Goal: Task Accomplishment & Management: Manage account settings

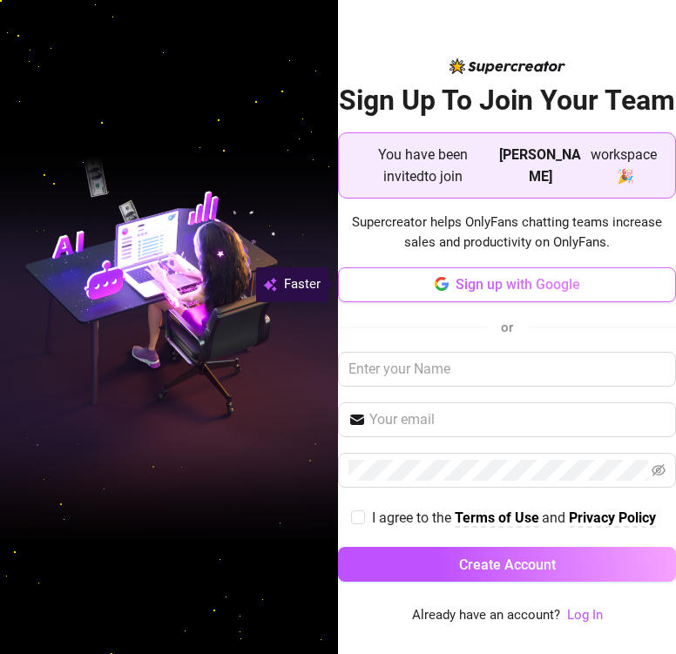
click at [523, 278] on span "Sign up with Google" at bounding box center [518, 284] width 125 height 17
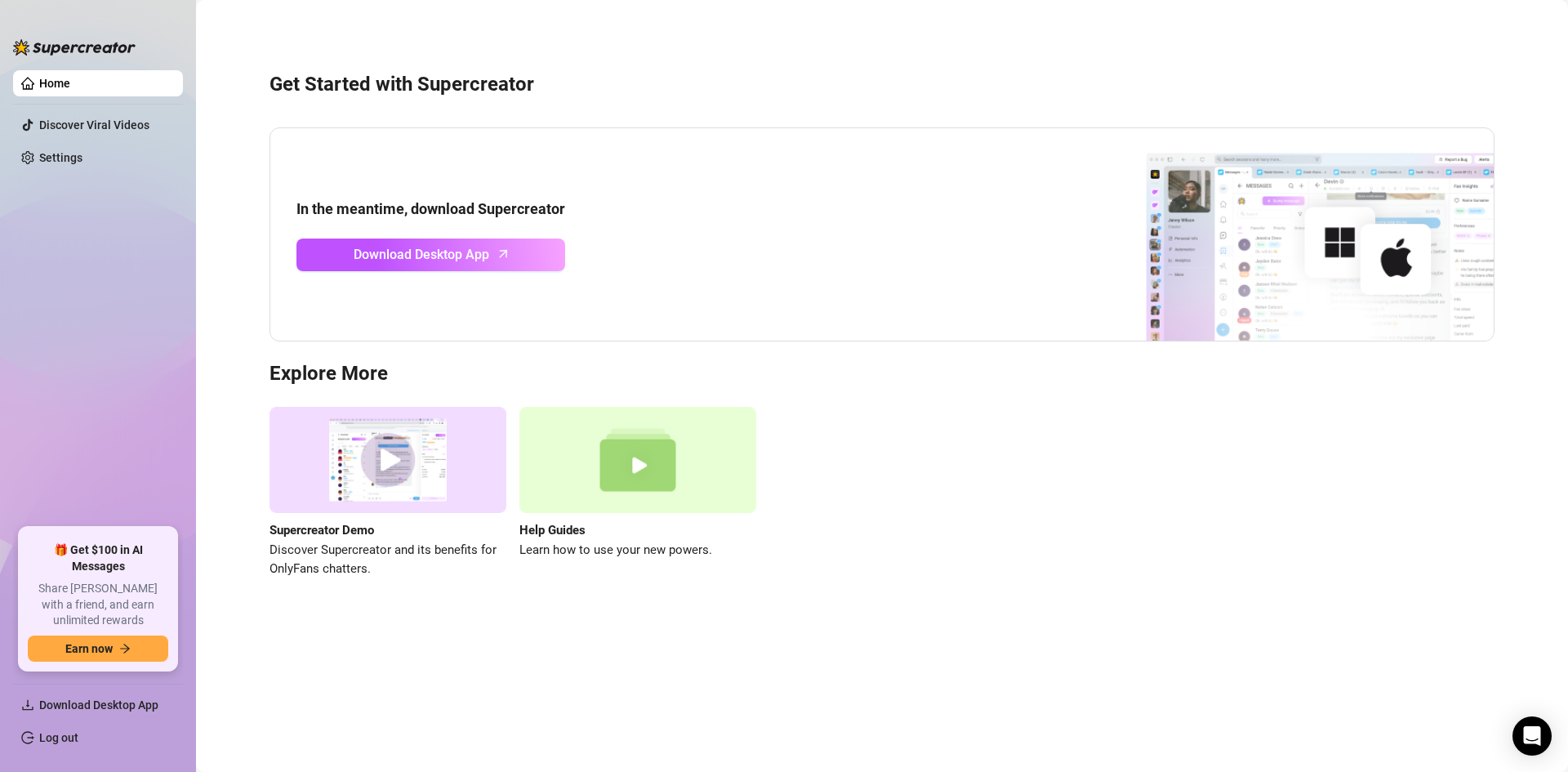
click at [70, 79] on link "Home" at bounding box center [54, 83] width 31 height 13
click at [62, 127] on link "Discover Viral Videos" at bounding box center [95, 125] width 111 height 13
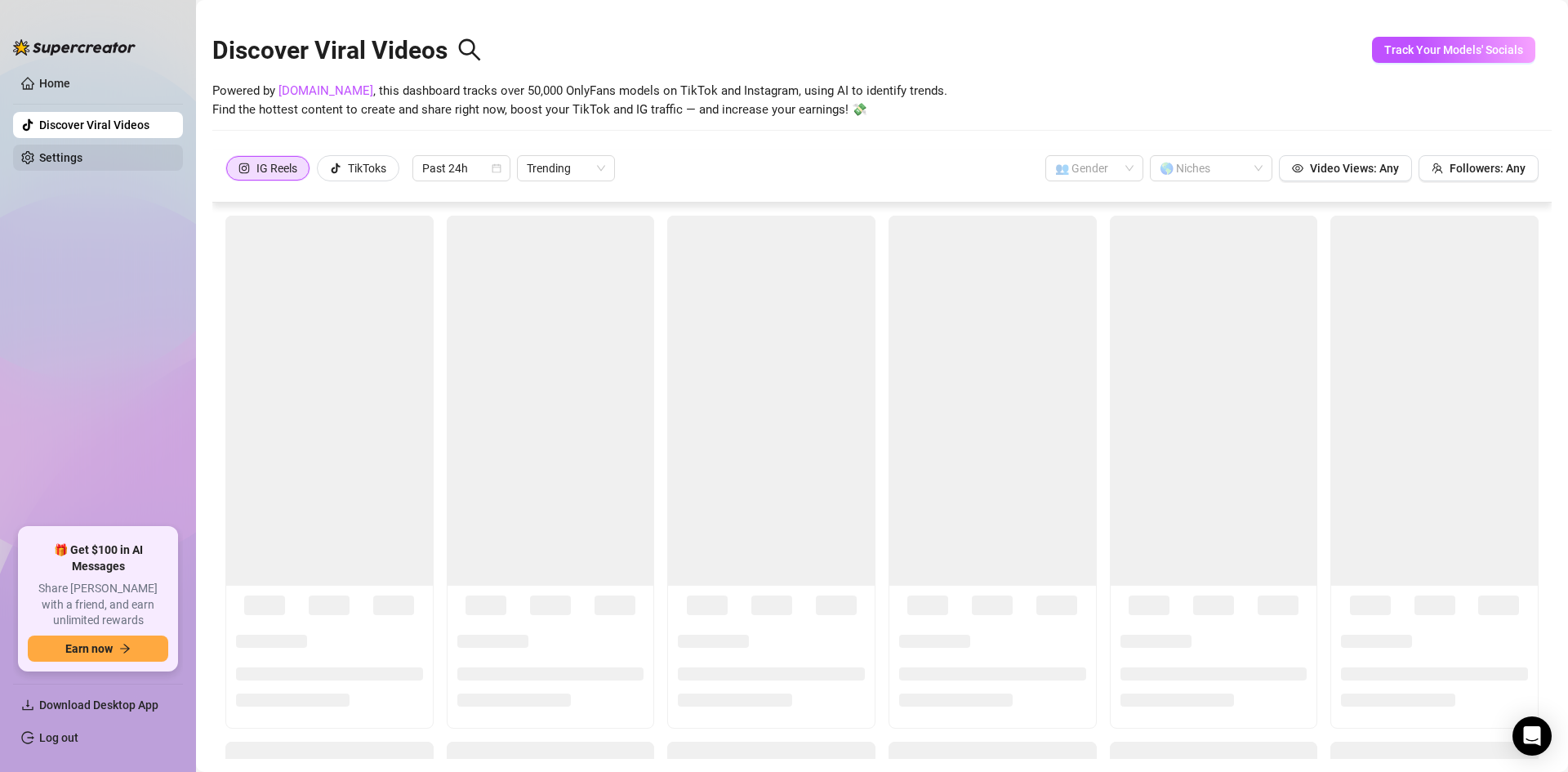
click at [72, 154] on link "Settings" at bounding box center [61, 158] width 43 height 13
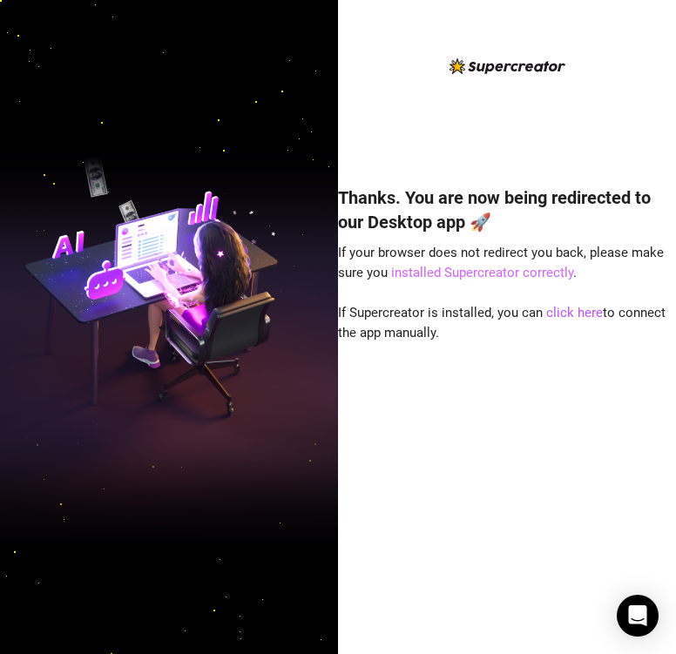
click at [471, 272] on link "installed Supercreator correctly" at bounding box center [482, 273] width 182 height 16
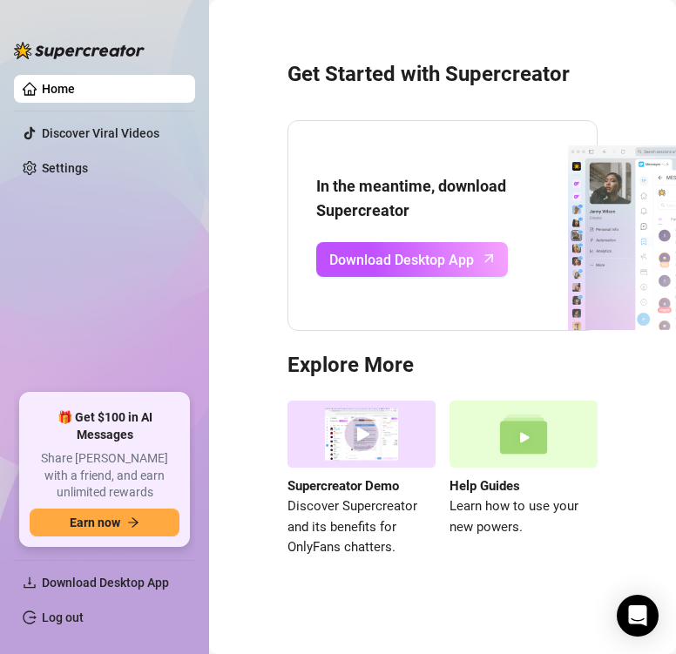
scroll to position [25, 0]
click at [78, 164] on link "Settings" at bounding box center [65, 168] width 46 height 14
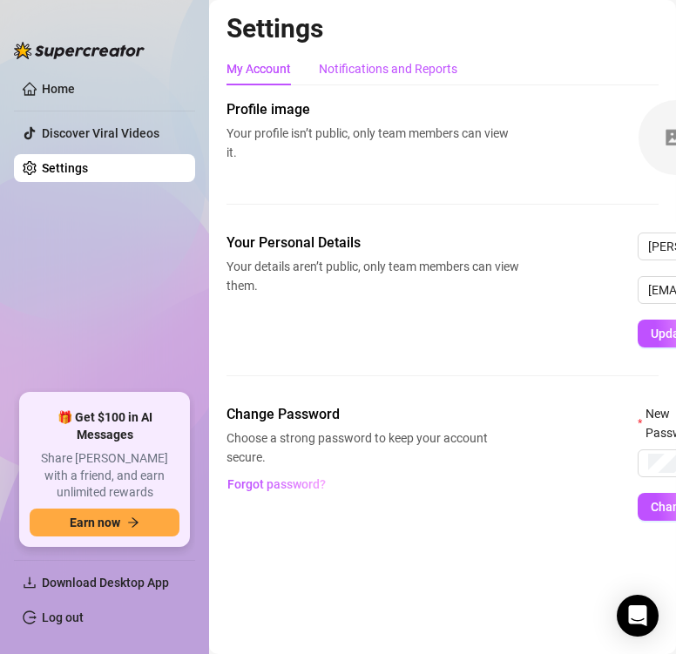
click at [351, 72] on div "Notifications and Reports" at bounding box center [388, 68] width 138 height 19
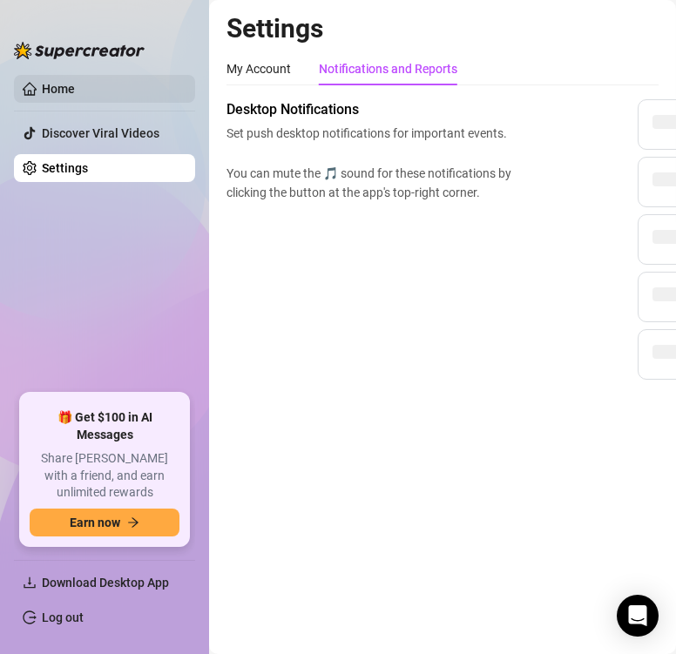
click at [71, 91] on link "Home" at bounding box center [58, 89] width 33 height 14
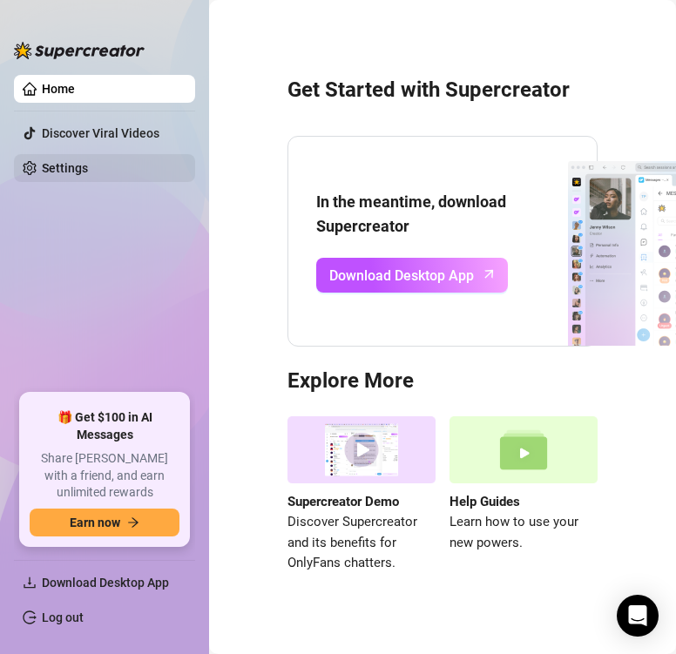
click at [50, 161] on link "Settings" at bounding box center [65, 168] width 46 height 14
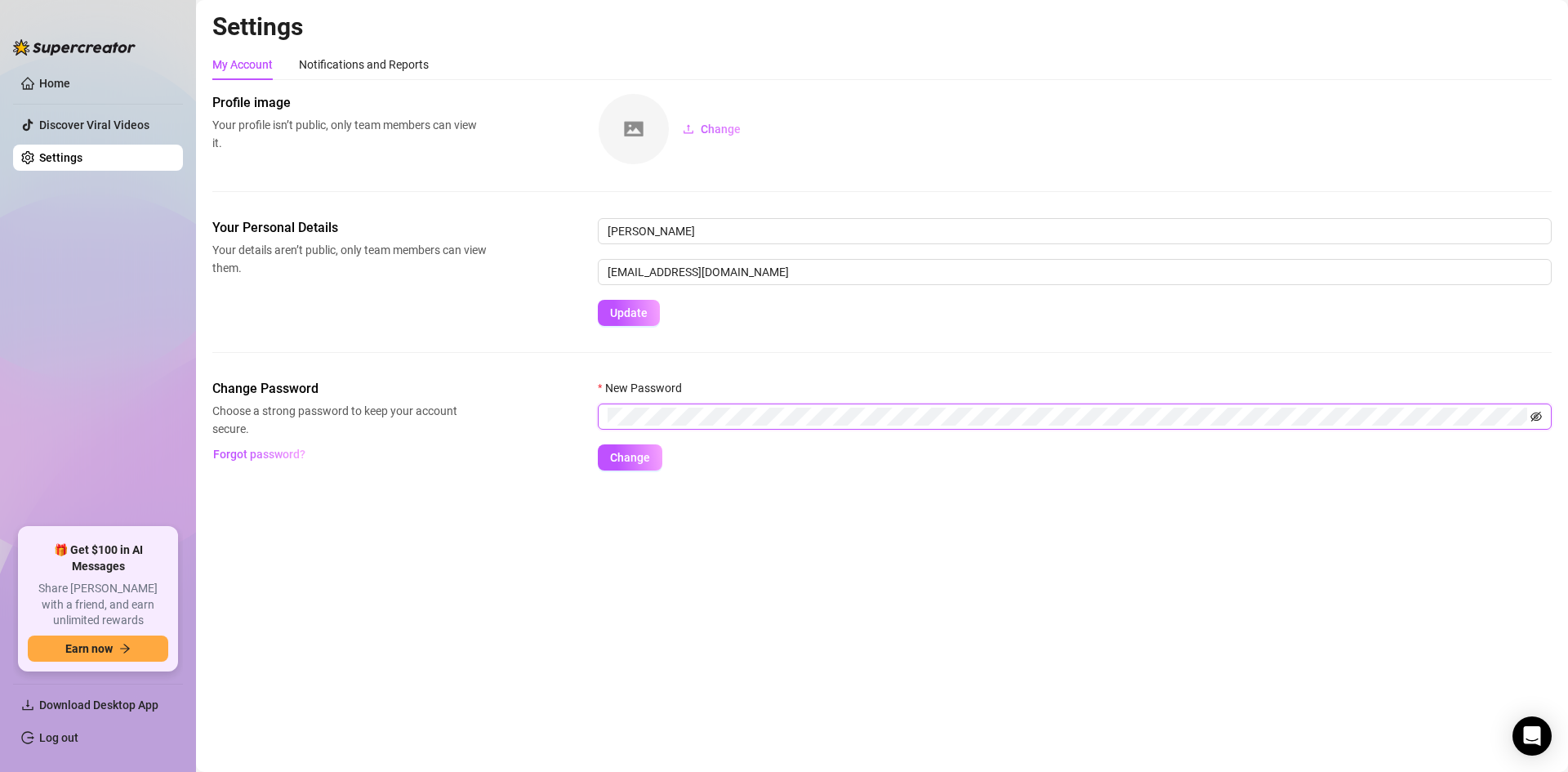
click at [633, 421] on icon "eye-invisible" at bounding box center [1536, 416] width 11 height 11
click at [633, 415] on icon "eye" at bounding box center [1536, 416] width 11 height 8
click at [633, 415] on icon "eye-invisible" at bounding box center [1536, 416] width 11 height 9
click at [630, 457] on span "Change" at bounding box center [630, 458] width 40 height 13
click at [63, 83] on link "Home" at bounding box center [54, 83] width 31 height 13
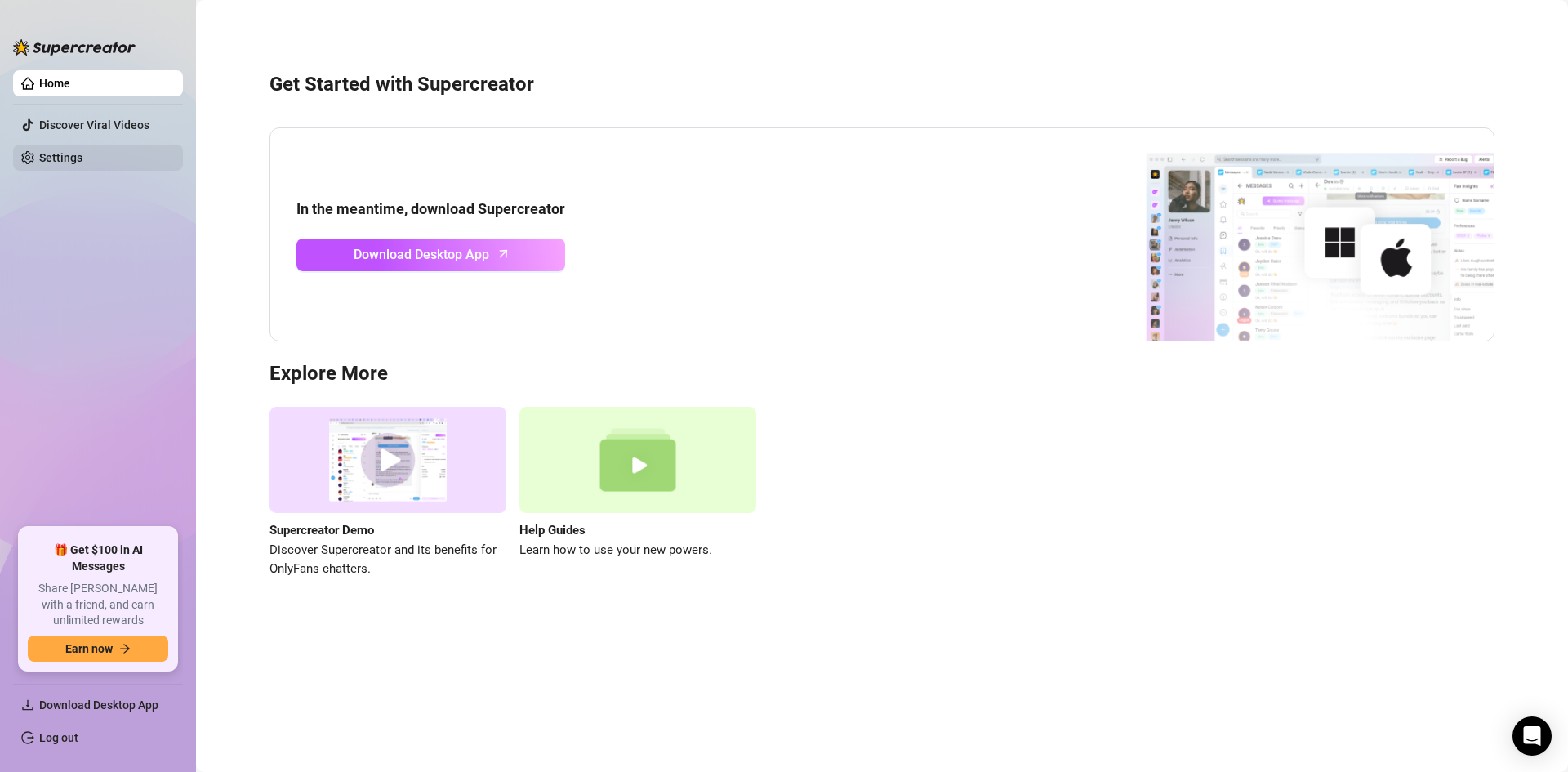
drag, startPoint x: 111, startPoint y: 117, endPoint x: 60, endPoint y: 165, distance: 70.0
click at [60, 164] on link "Settings" at bounding box center [61, 158] width 43 height 13
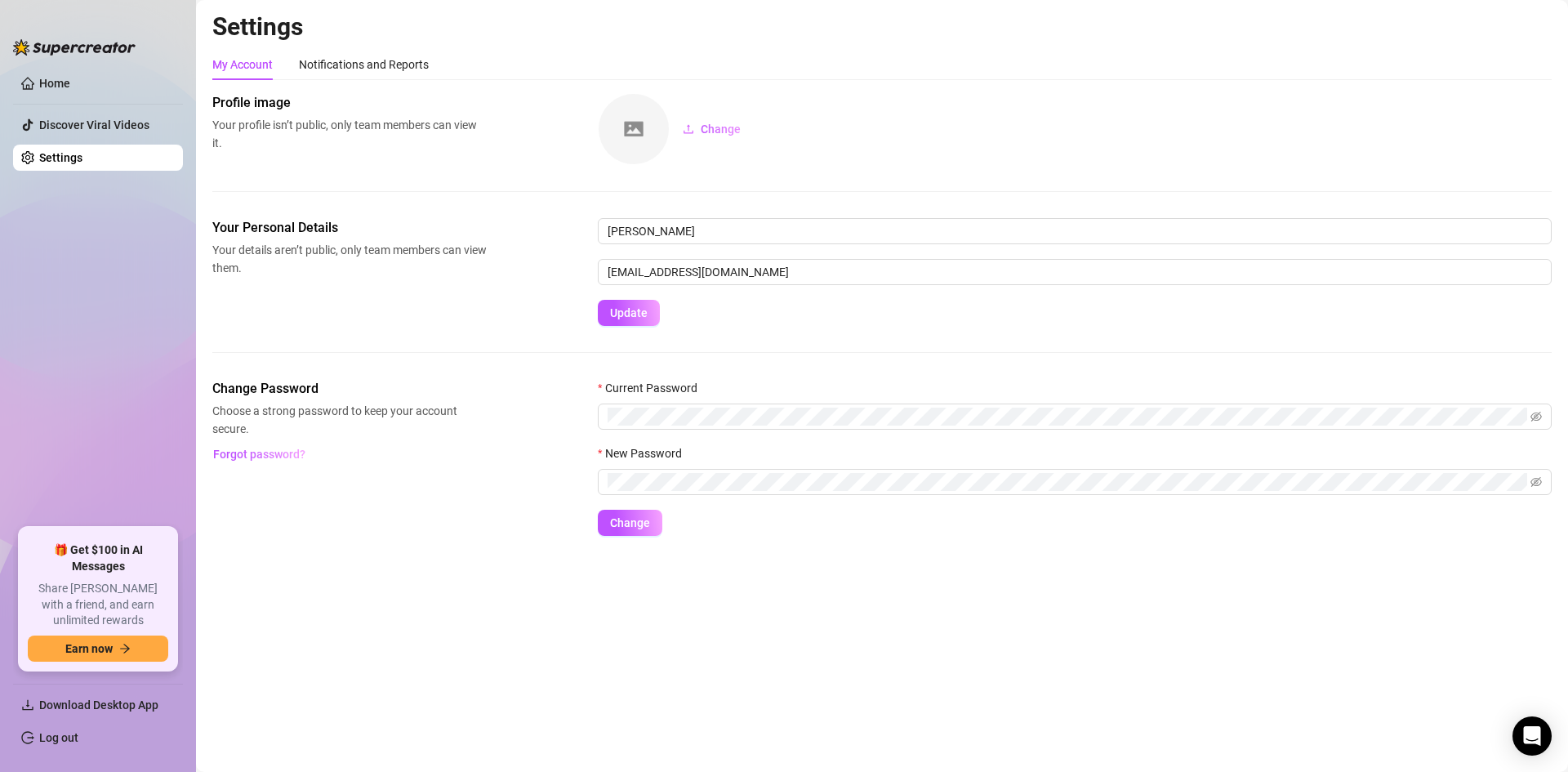
click at [112, 290] on ul "Home Discover Viral Videos Settings" at bounding box center [98, 293] width 170 height 458
click at [396, 53] on div "Notifications and Reports" at bounding box center [364, 64] width 129 height 31
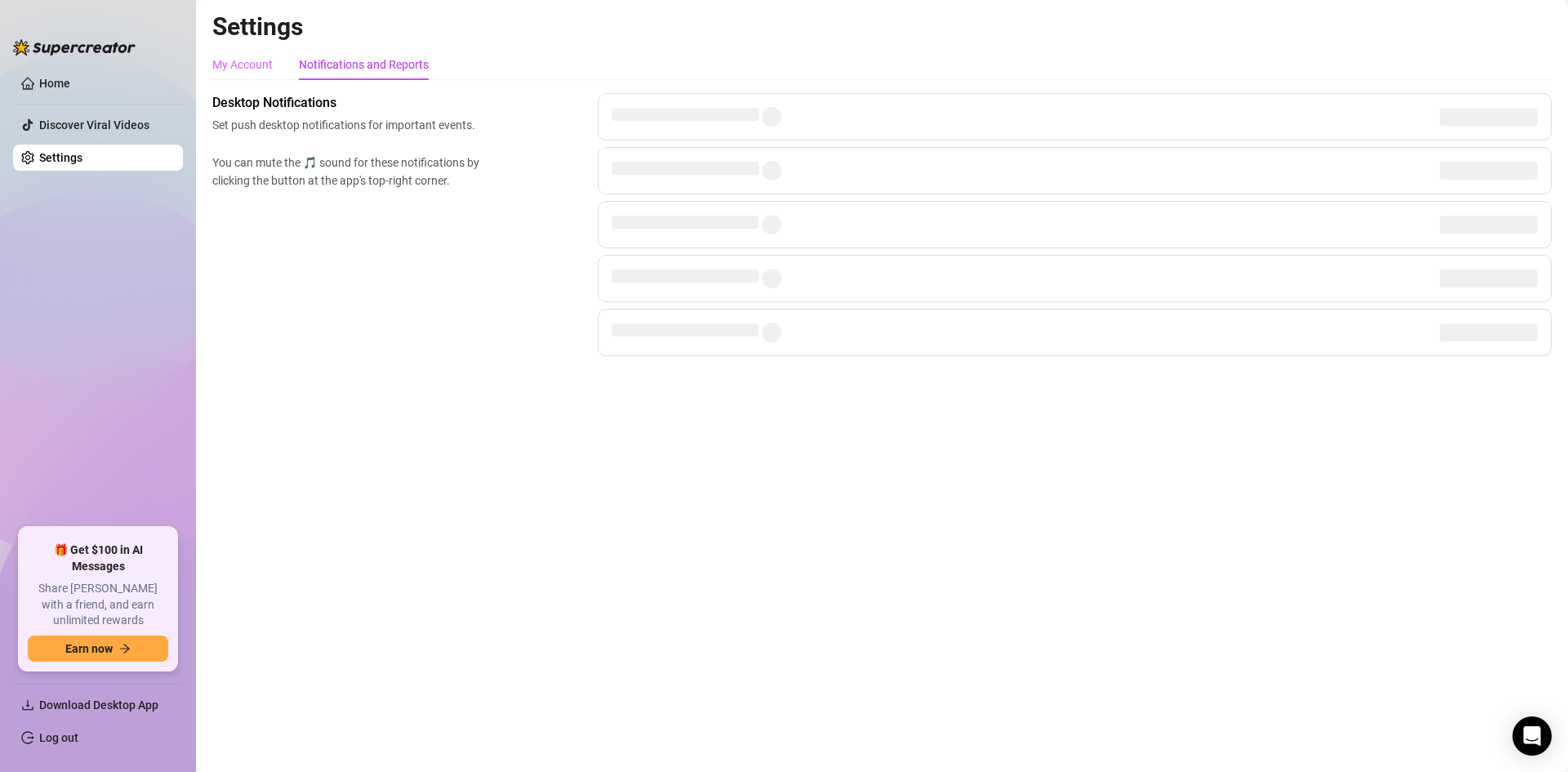
click at [245, 74] on div "My Account" at bounding box center [242, 64] width 60 height 31
